Goal: Download file/media

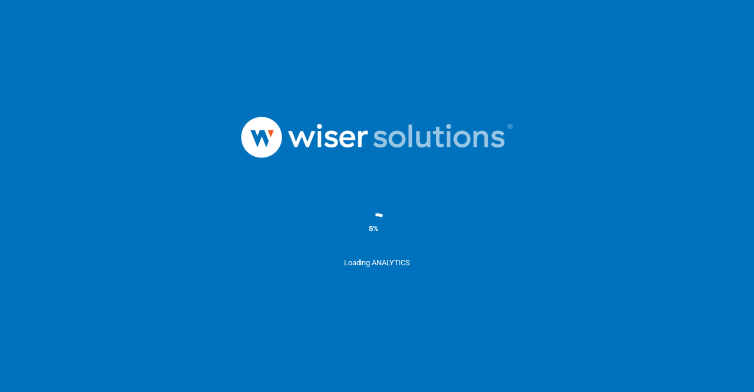
click at [582, 207] on div "5%" at bounding box center [377, 227] width 754 height 59
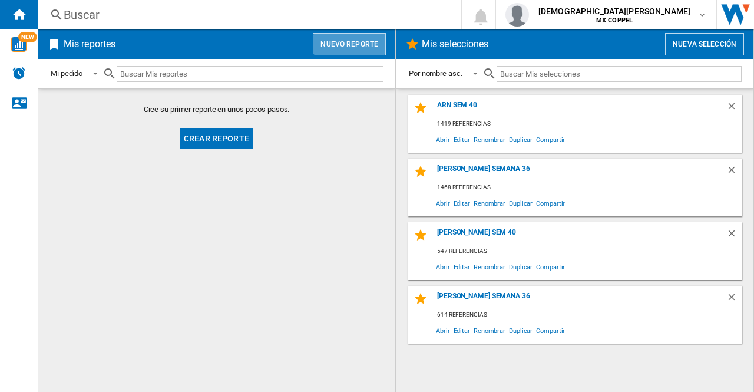
click at [352, 42] on button "Nuevo reporte" at bounding box center [349, 44] width 73 height 22
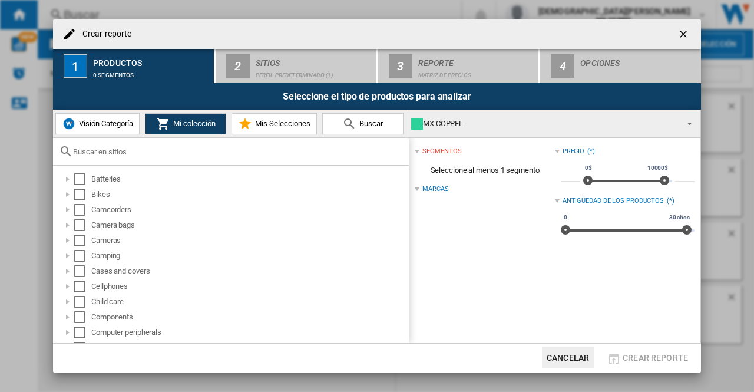
click at [300, 119] on span "Mis Selecciones" at bounding box center [281, 123] width 58 height 9
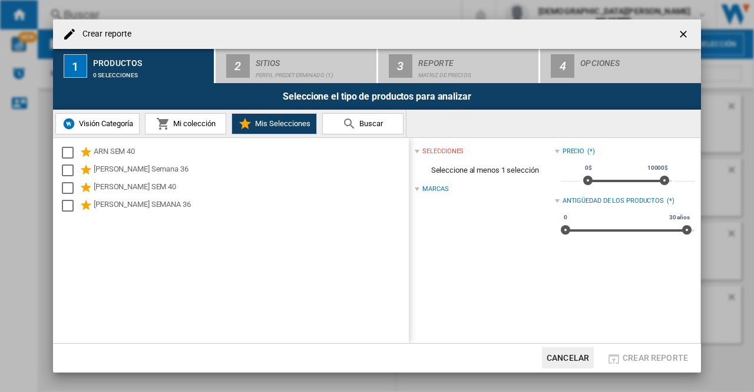
click at [54, 186] on div "ARN SEM 40 [PERSON_NAME] Semana 36 [PERSON_NAME] SEM 40 [PERSON_NAME] SEMANA 36" at bounding box center [231, 240] width 356 height 205
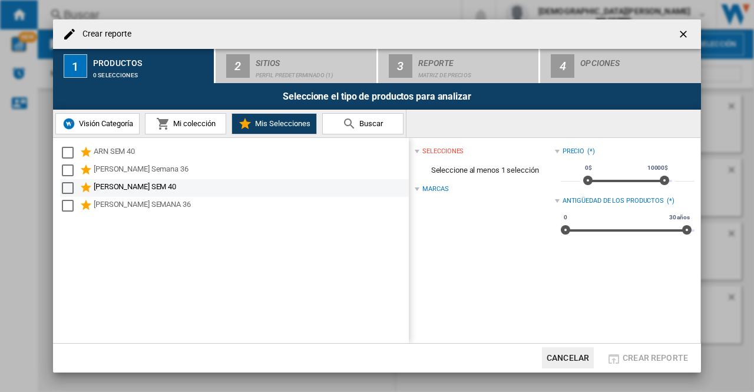
click at [74, 192] on md-checkbox "Select" at bounding box center [71, 188] width 18 height 14
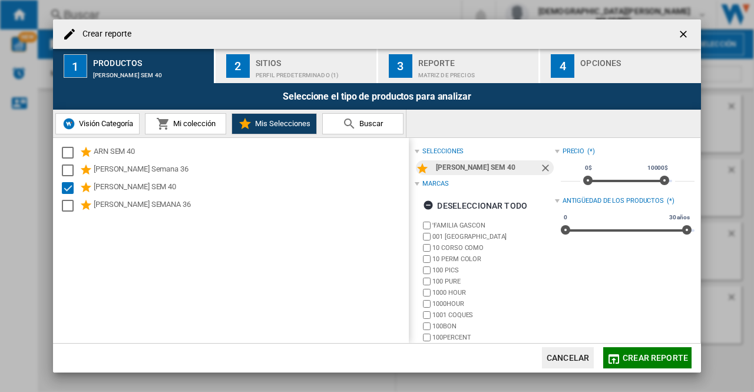
click at [326, 70] on div "Perfil predeterminado (1)" at bounding box center [314, 72] width 116 height 12
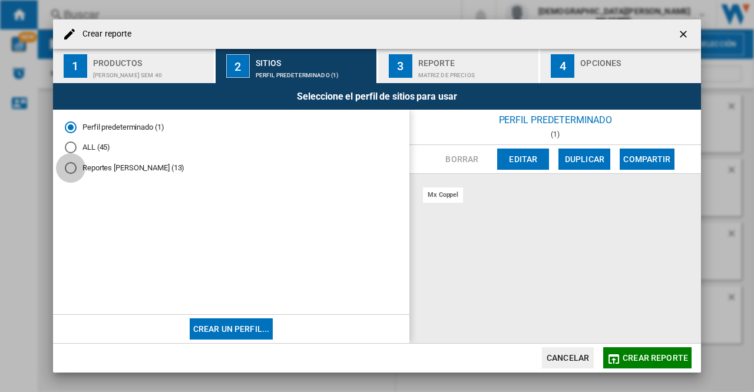
click at [72, 171] on div "Reportes Oscar López (13)" at bounding box center [71, 168] width 12 height 12
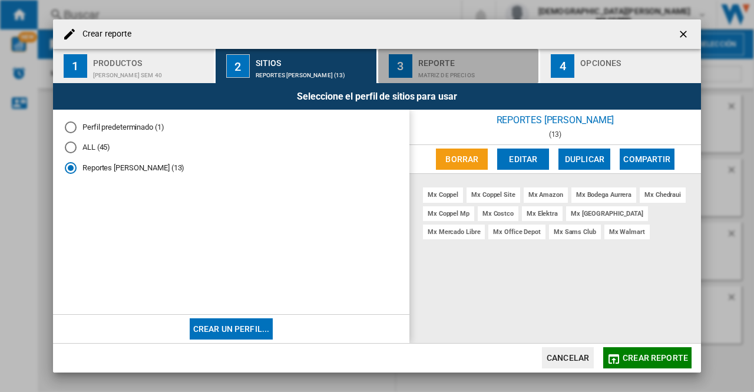
click at [422, 64] on div "Reporte" at bounding box center [476, 60] width 116 height 12
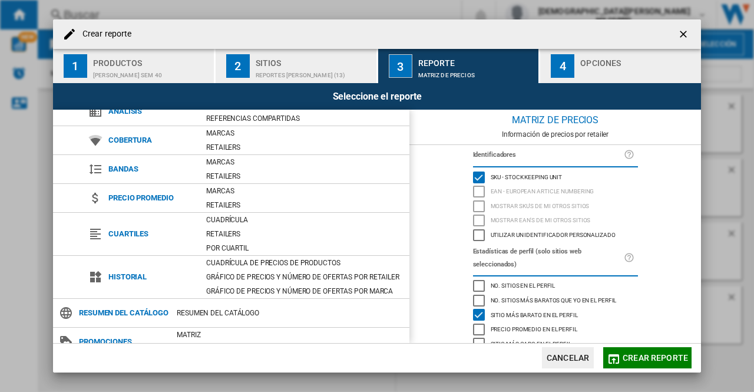
scroll to position [81, 0]
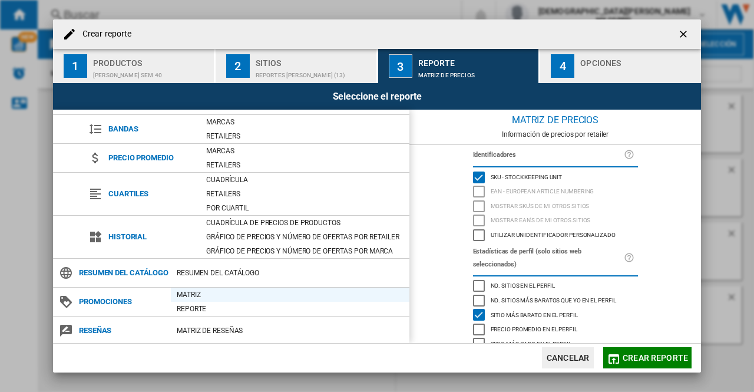
click at [178, 289] on div "Matriz" at bounding box center [290, 295] width 238 height 12
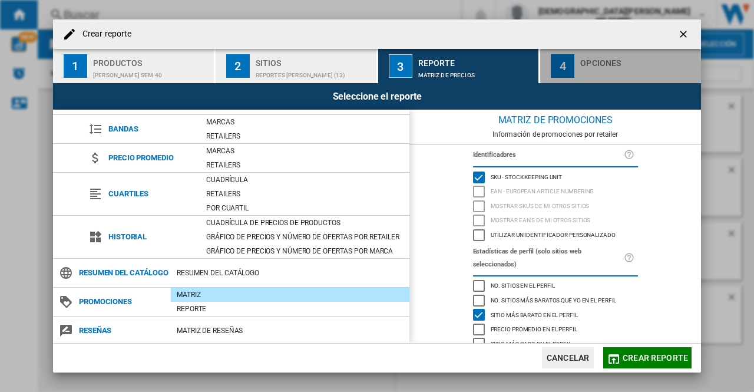
click at [571, 65] on div "4" at bounding box center [563, 66] width 24 height 24
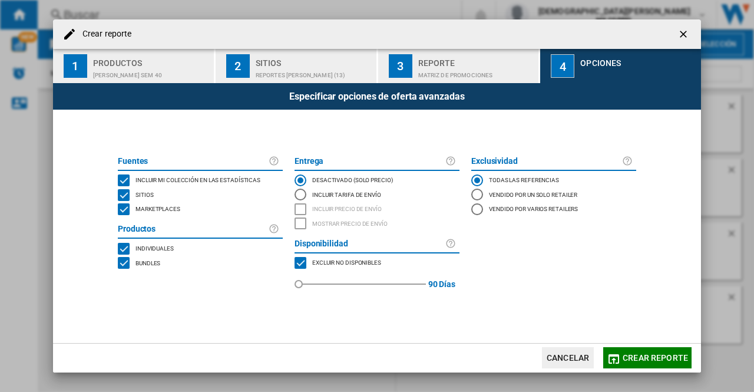
click at [126, 210] on div "MARKETPLACES" at bounding box center [124, 209] width 12 height 12
click at [124, 262] on div "BUNDLES" at bounding box center [124, 263] width 12 height 12
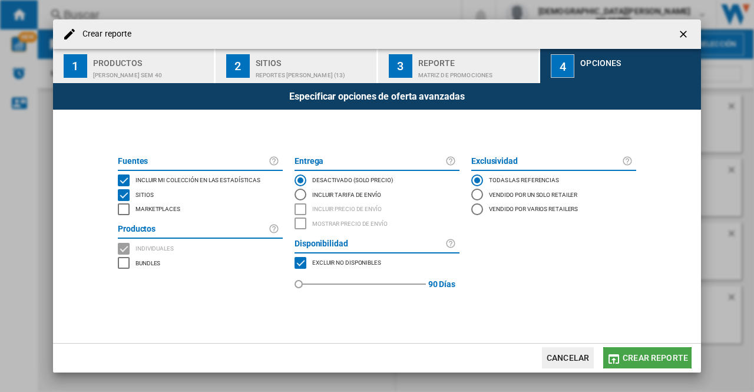
click at [643, 362] on button "Crear reporte" at bounding box center [647, 357] width 88 height 21
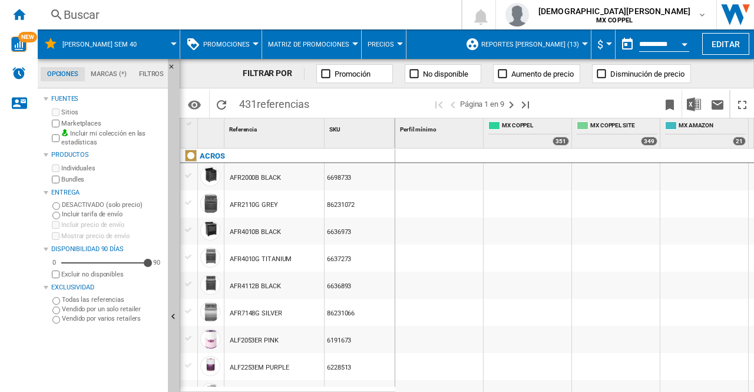
click at [684, 44] on div "Open calendar" at bounding box center [684, 44] width 6 height 3
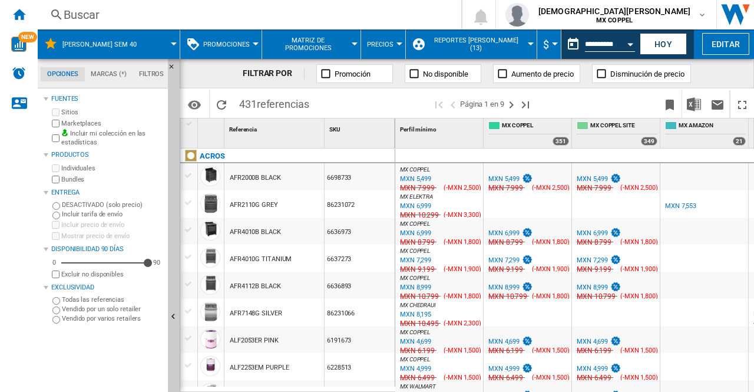
type input "**********"
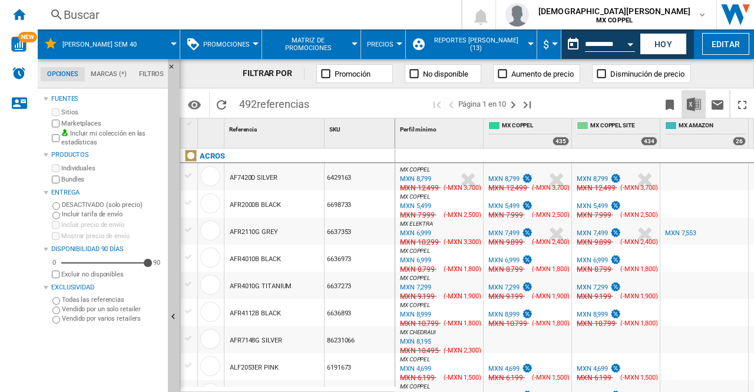
click at [695, 98] on img "Descargar en Excel" at bounding box center [694, 104] width 14 height 14
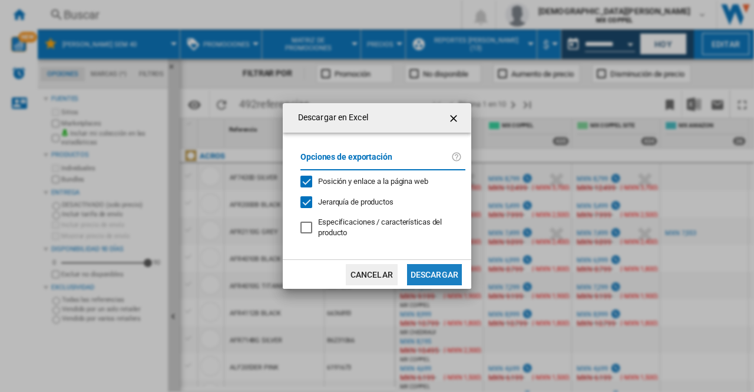
click at [442, 274] on button "Descargar" at bounding box center [434, 274] width 55 height 21
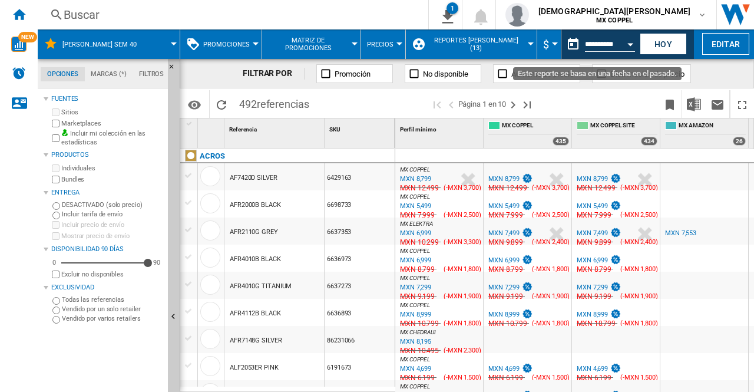
click at [625, 42] on button "Open calendar" at bounding box center [629, 42] width 21 height 21
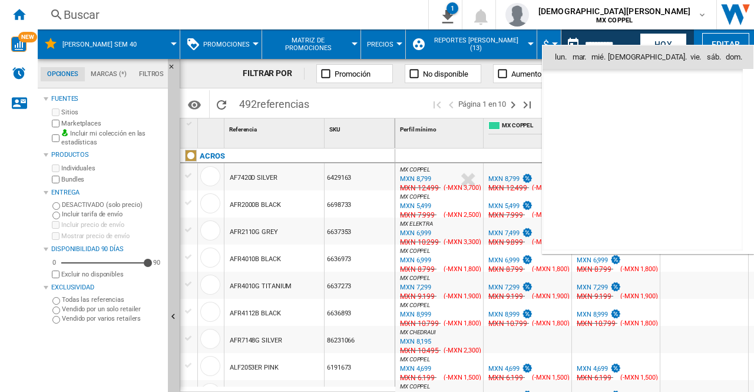
scroll to position [5617, 0]
click at [590, 133] on span "7" at bounding box center [591, 134] width 24 height 24
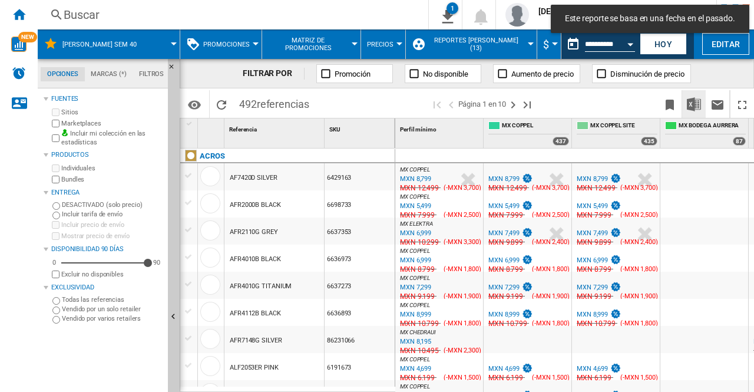
click at [694, 101] on img "Descargar en Excel" at bounding box center [694, 104] width 14 height 14
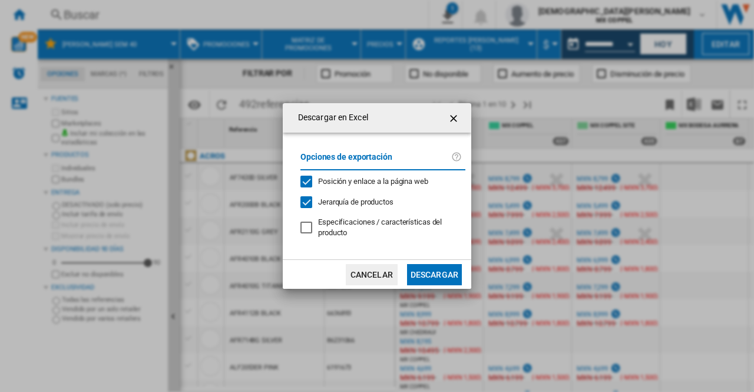
click at [443, 280] on button "Descargar" at bounding box center [434, 274] width 55 height 21
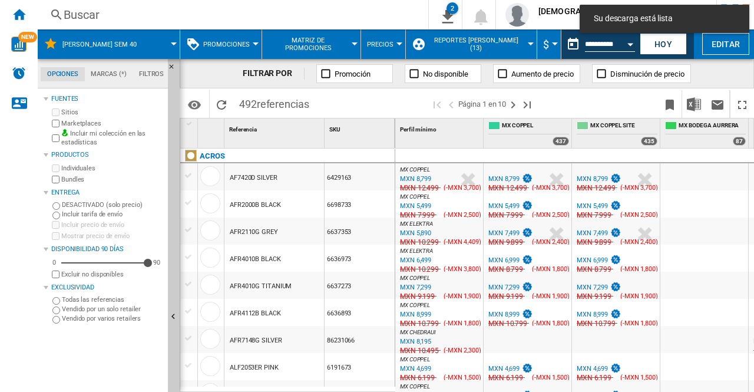
click at [715, 68] on div "FILTRAR POR Promoción No disponible Aumento de precio Disminución de precio" at bounding box center [467, 73] width 574 height 29
click at [626, 41] on button "Open calendar" at bounding box center [629, 42] width 21 height 21
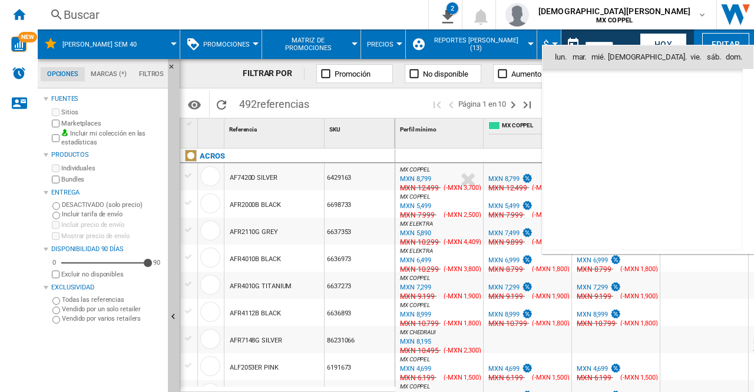
scroll to position [5617, 0]
click at [579, 78] on span "[DATE]" at bounding box center [568, 81] width 24 height 9
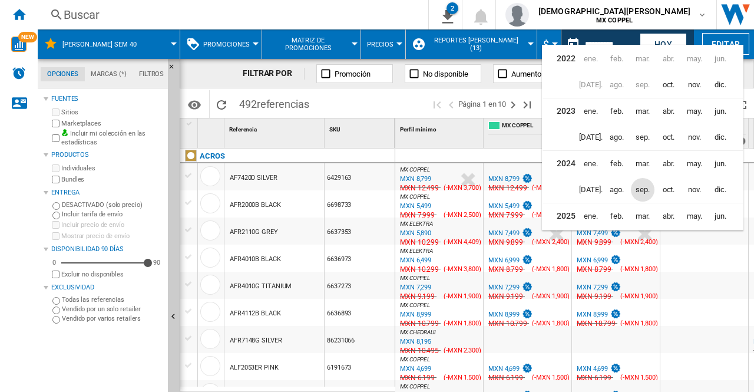
scroll to position [28, 0]
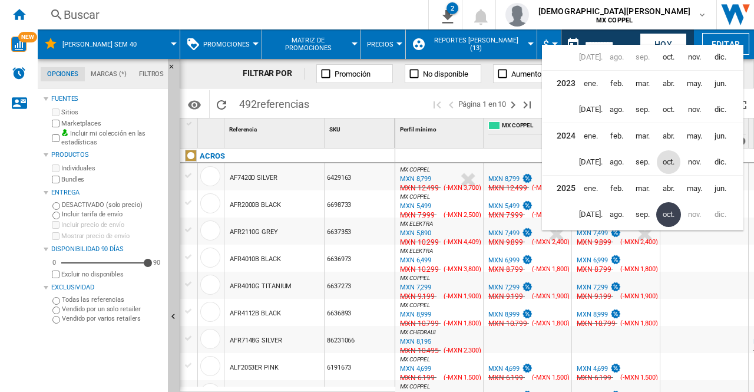
click at [663, 160] on span "oct." at bounding box center [669, 162] width 24 height 24
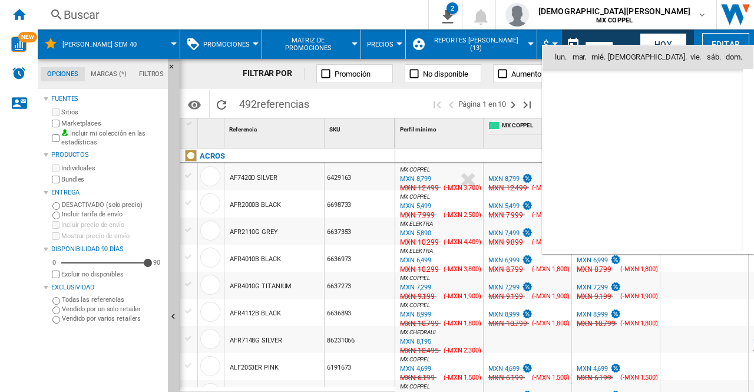
scroll to position [3745, 0]
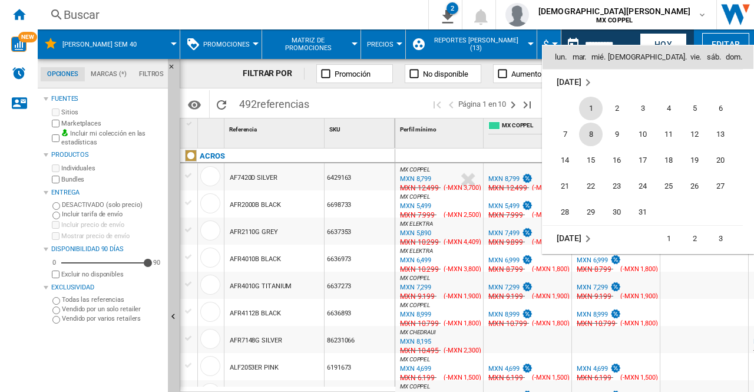
click at [594, 130] on span "8" at bounding box center [591, 134] width 24 height 24
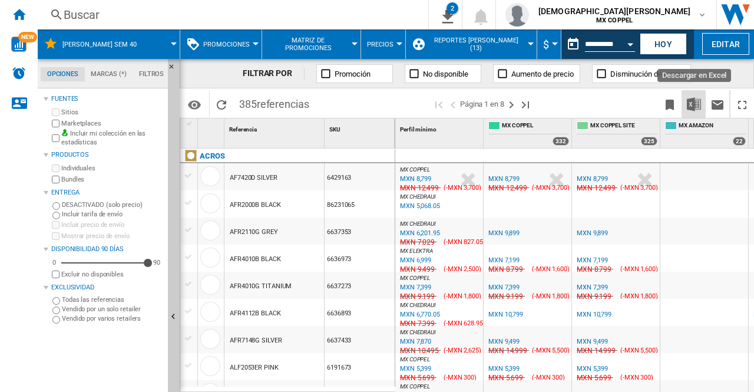
click at [684, 112] on button "Descargar en Excel" at bounding box center [694, 104] width 24 height 28
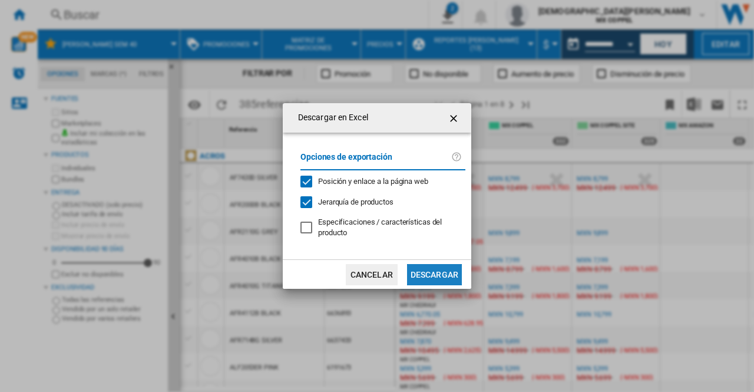
click at [442, 279] on button "Descargar" at bounding box center [434, 274] width 55 height 21
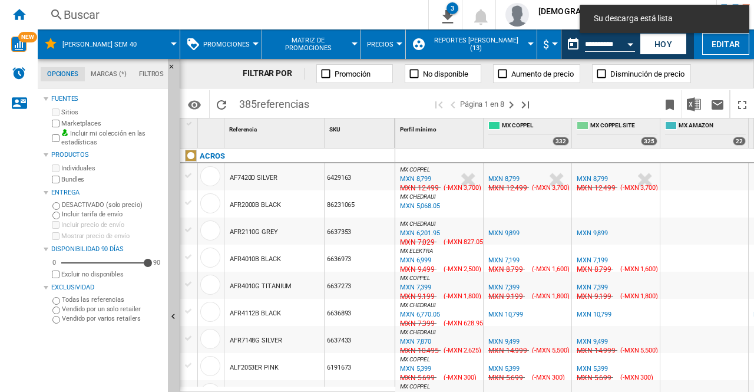
click at [722, 77] on div "FILTRAR POR Promoción No disponible Aumento de precio Disminución de precio" at bounding box center [467, 73] width 574 height 29
click at [628, 45] on div "Open calendar" at bounding box center [630, 44] width 6 height 3
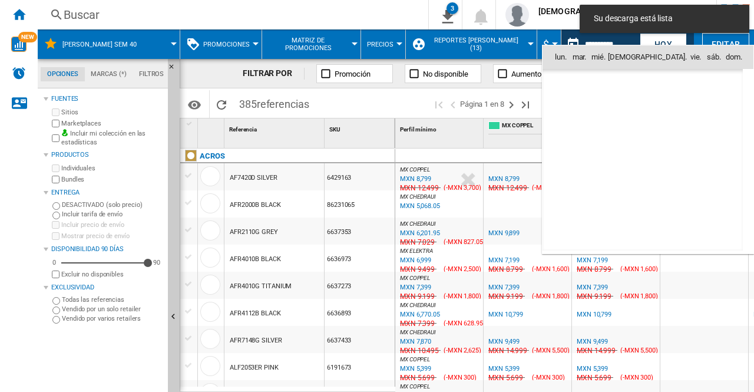
scroll to position [3745, 0]
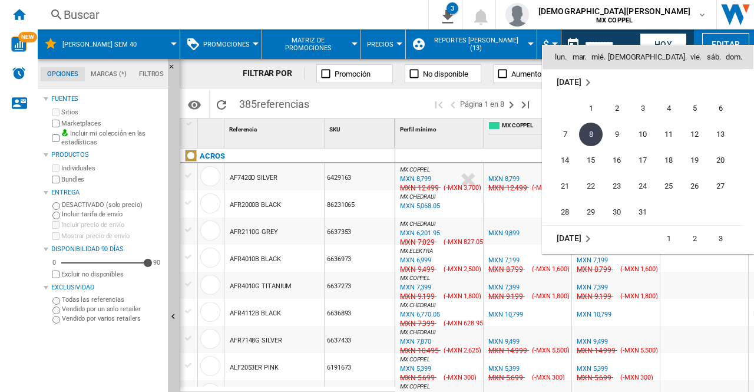
click at [567, 131] on span "7" at bounding box center [565, 134] width 24 height 24
type input "**********"
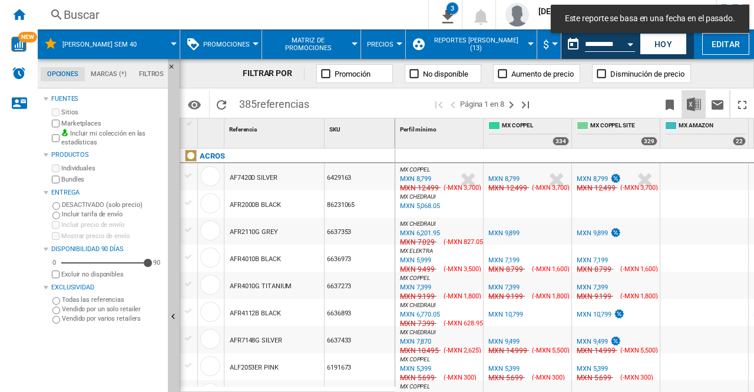
click at [697, 102] on img "Descargar en Excel" at bounding box center [694, 104] width 14 height 14
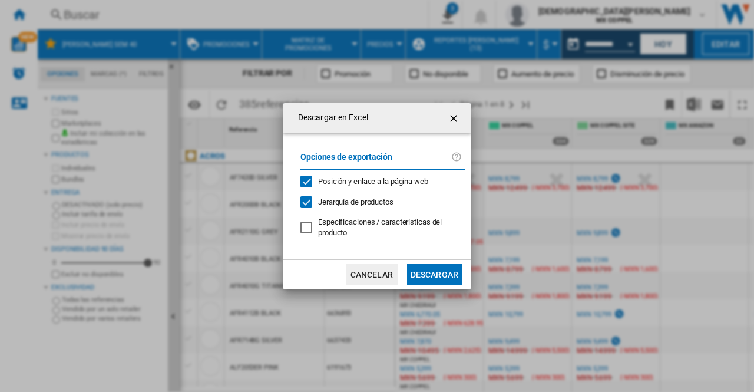
click at [425, 276] on button "Descargar" at bounding box center [434, 274] width 55 height 21
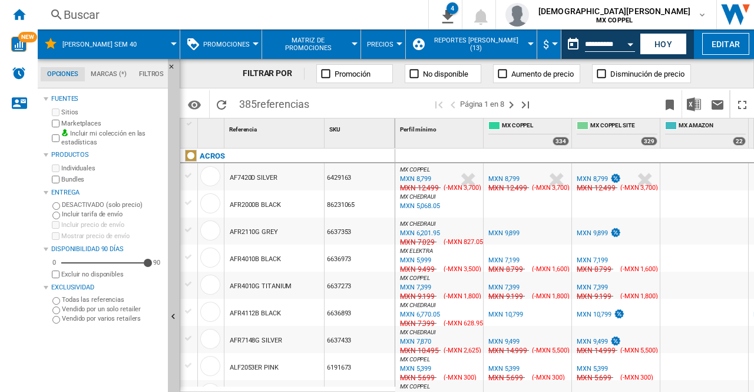
click at [632, 43] on div "Open calendar" at bounding box center [630, 44] width 6 height 3
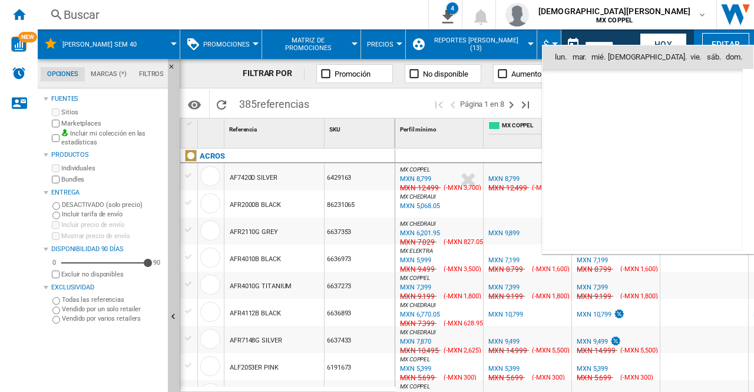
scroll to position [3745, 0]
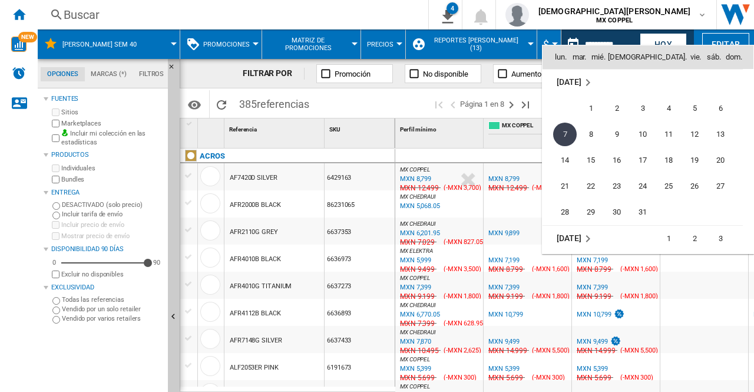
drag, startPoint x: 585, startPoint y: 79, endPoint x: 589, endPoint y: 90, distance: 11.4
click at [585, 79] on md-icon "October 2024" at bounding box center [588, 82] width 14 height 14
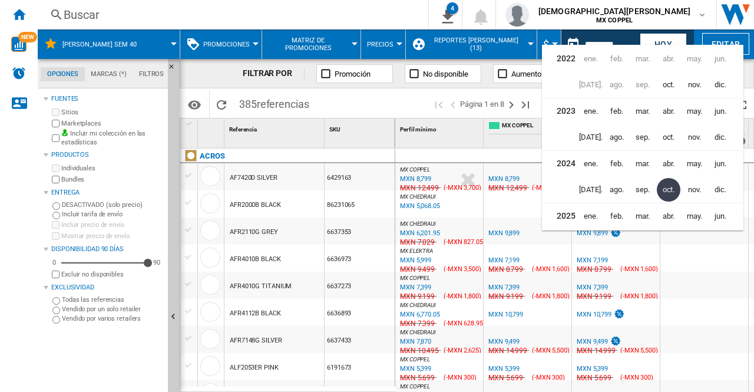
scroll to position [26, 0]
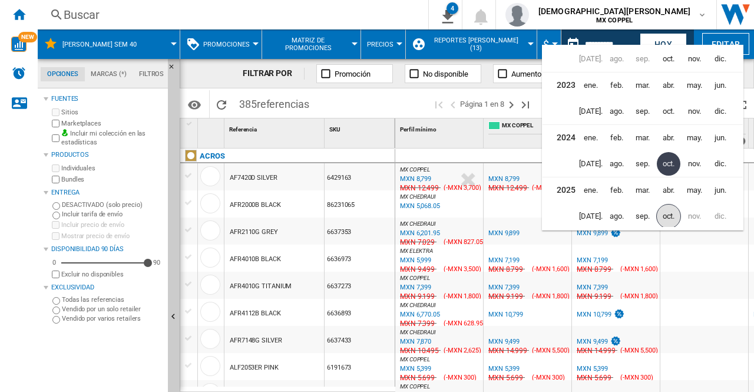
click at [667, 214] on span "oct." at bounding box center [668, 216] width 25 height 25
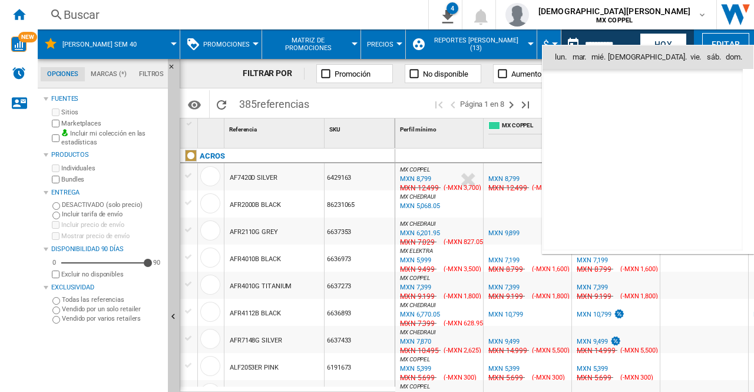
scroll to position [5617, 0]
click at [644, 107] on span "2" at bounding box center [643, 109] width 24 height 24
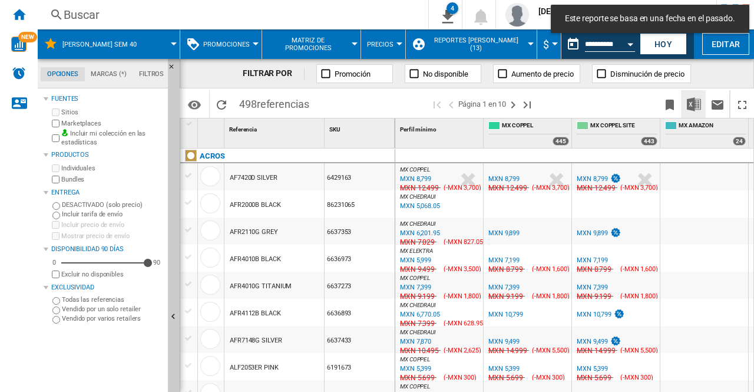
click at [695, 101] on img "Descargar en Excel" at bounding box center [694, 104] width 14 height 14
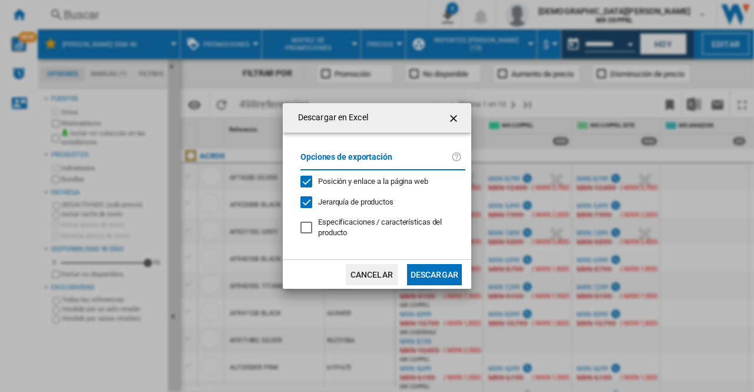
click at [442, 274] on button "Descargar" at bounding box center [434, 274] width 55 height 21
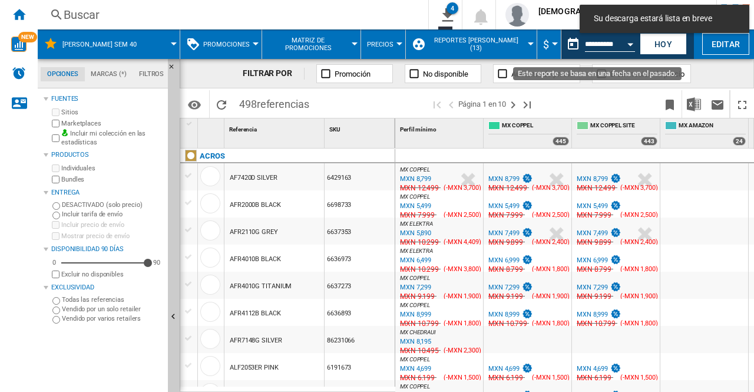
click at [631, 45] on div "Open calendar" at bounding box center [630, 44] width 6 height 3
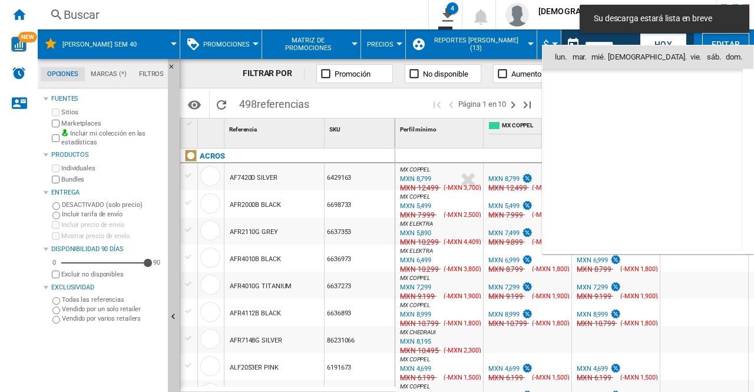
type input "**********"
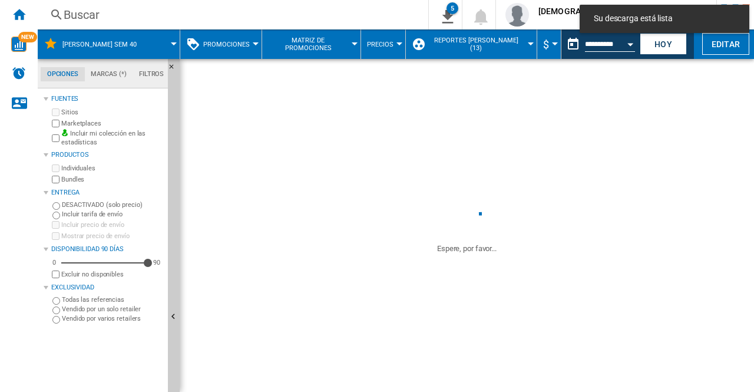
click at [700, 68] on span at bounding box center [467, 127] width 574 height 137
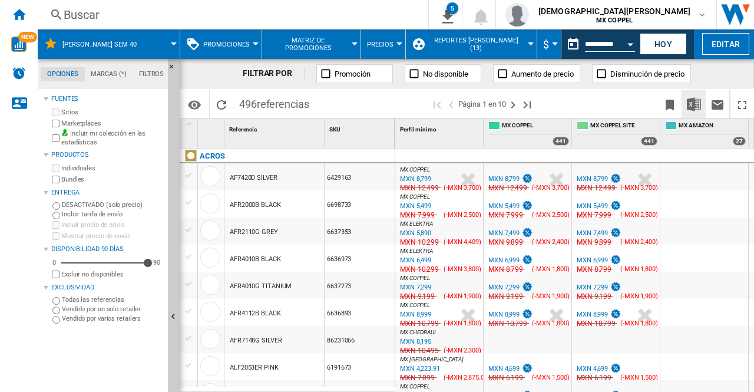
click at [692, 97] on img "Descargar en Excel" at bounding box center [694, 104] width 14 height 14
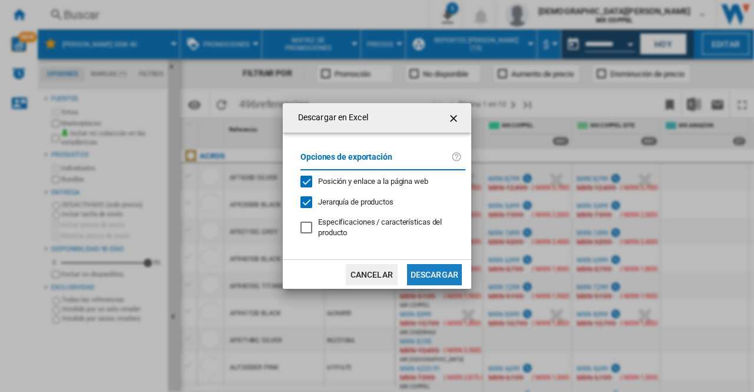
click at [427, 270] on button "Descargar" at bounding box center [434, 274] width 55 height 21
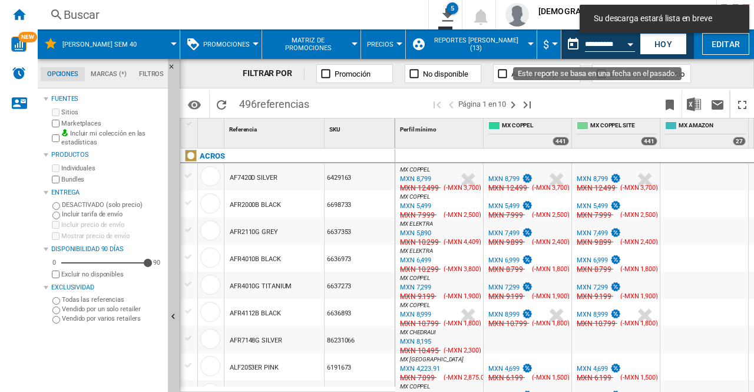
click at [629, 45] on div "Open calendar" at bounding box center [630, 44] width 6 height 3
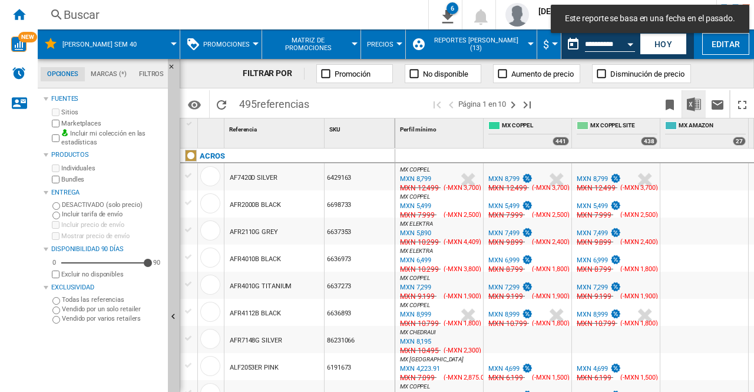
click at [691, 107] on img "Descargar en Excel" at bounding box center [694, 104] width 14 height 14
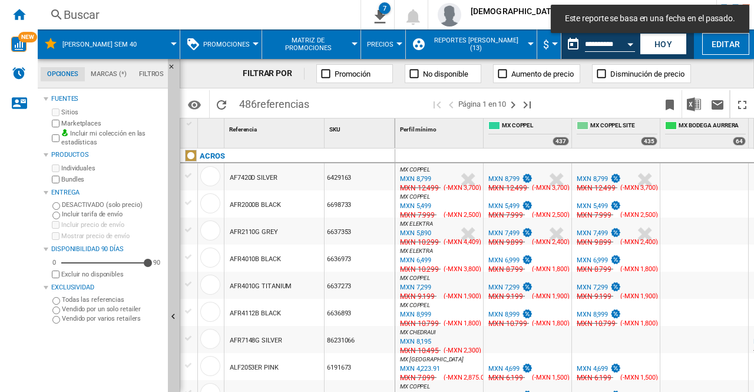
click at [708, 71] on div "FILTRAR POR Promoción No disponible Aumento de precio Disminución de precio" at bounding box center [467, 73] width 574 height 29
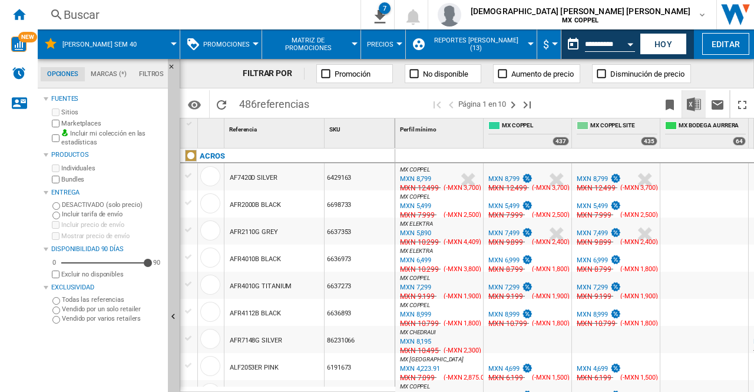
click at [689, 102] on img "Descargar en Excel" at bounding box center [694, 104] width 14 height 14
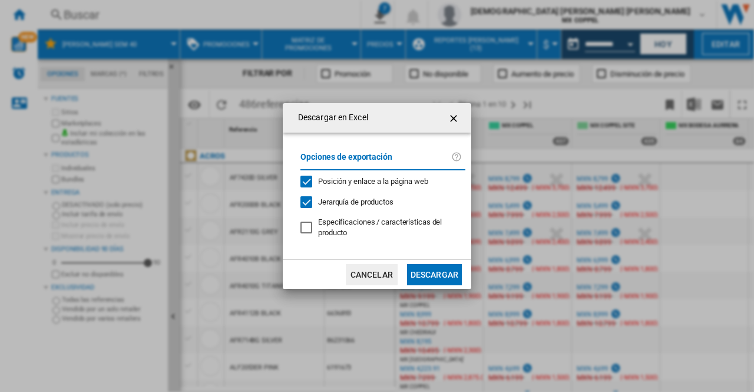
click at [439, 275] on button "Descargar" at bounding box center [434, 274] width 55 height 21
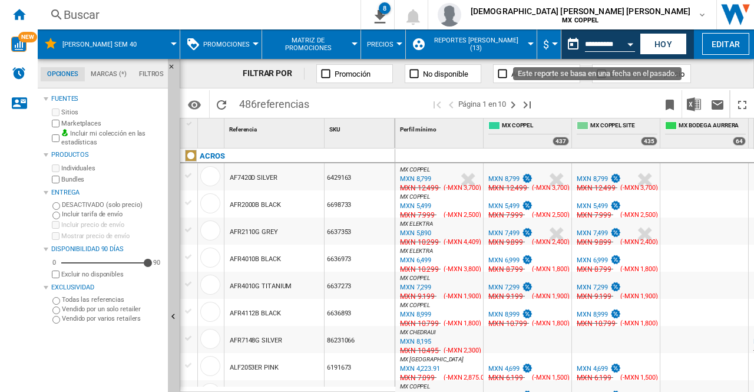
click at [630, 48] on button "Open calendar" at bounding box center [629, 42] width 21 height 21
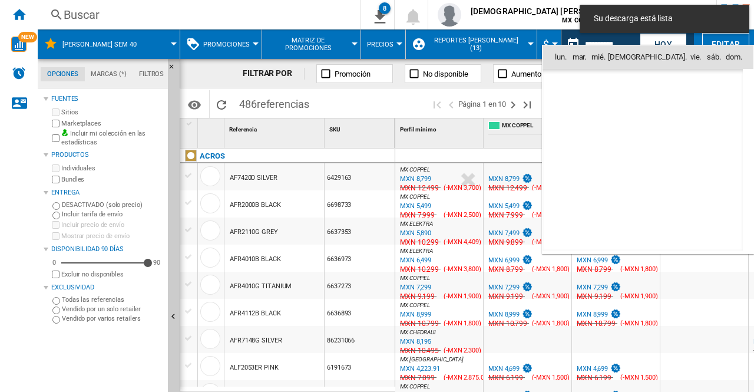
scroll to position [5617, 0]
click at [562, 132] on span "6" at bounding box center [565, 134] width 24 height 24
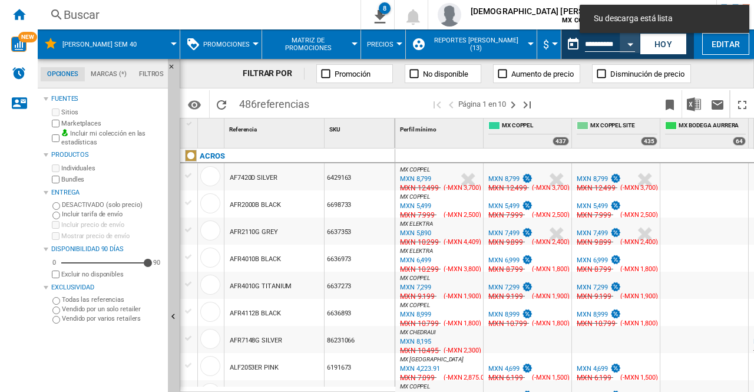
type input "**********"
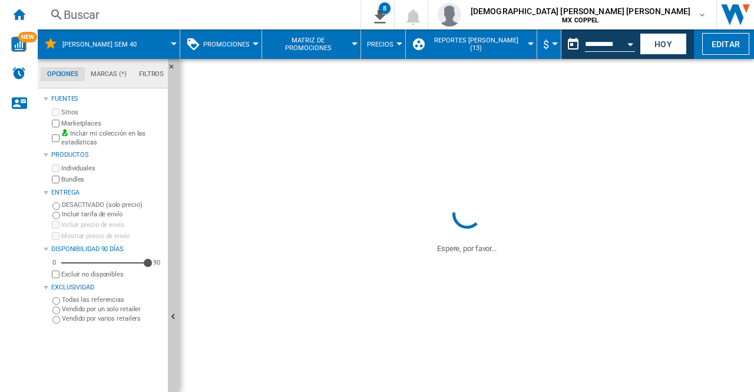
click at [0, 0] on img "Descargar en Excel" at bounding box center [0, 0] width 0 height 0
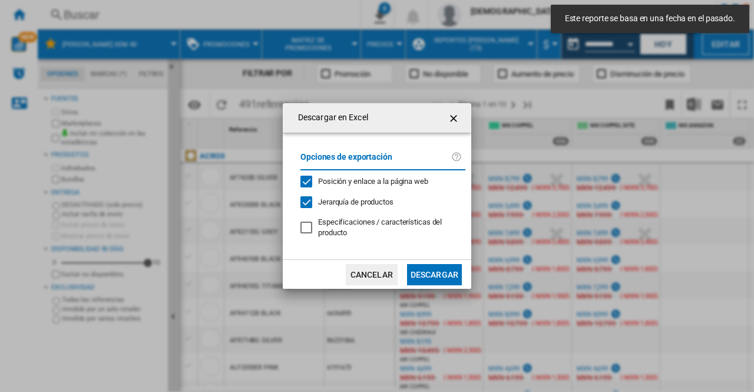
click at [430, 271] on button "Descargar" at bounding box center [434, 274] width 55 height 21
